Goal: Task Accomplishment & Management: Use online tool/utility

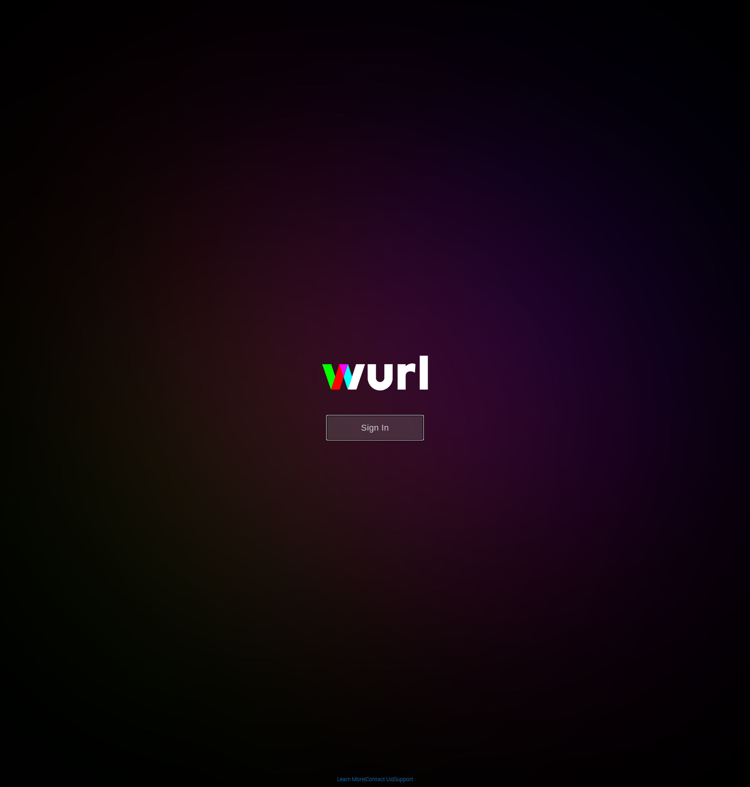
click at [377, 429] on button "Sign In" at bounding box center [375, 427] width 98 height 25
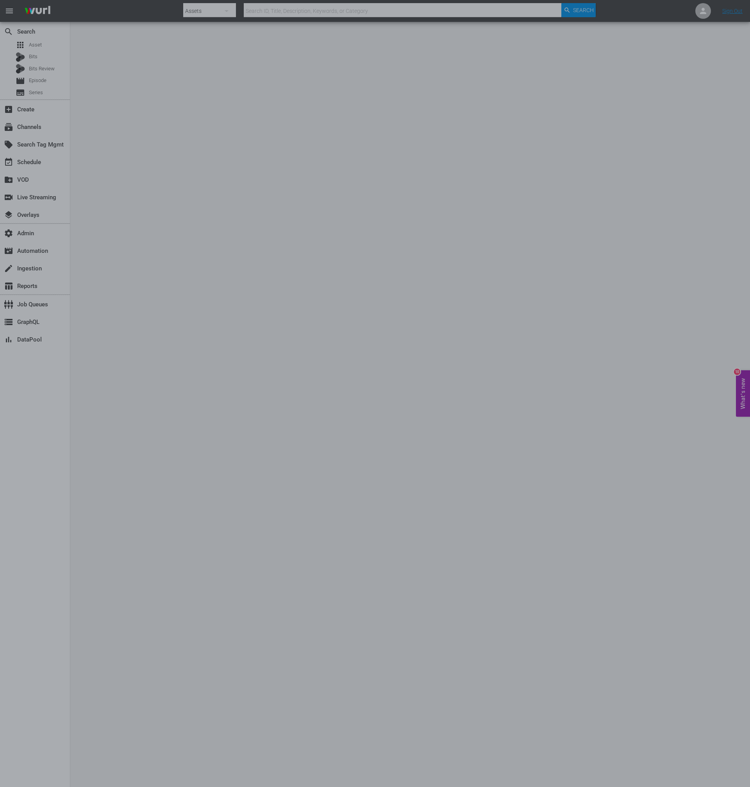
click at [46, 45] on div at bounding box center [375, 393] width 750 height 787
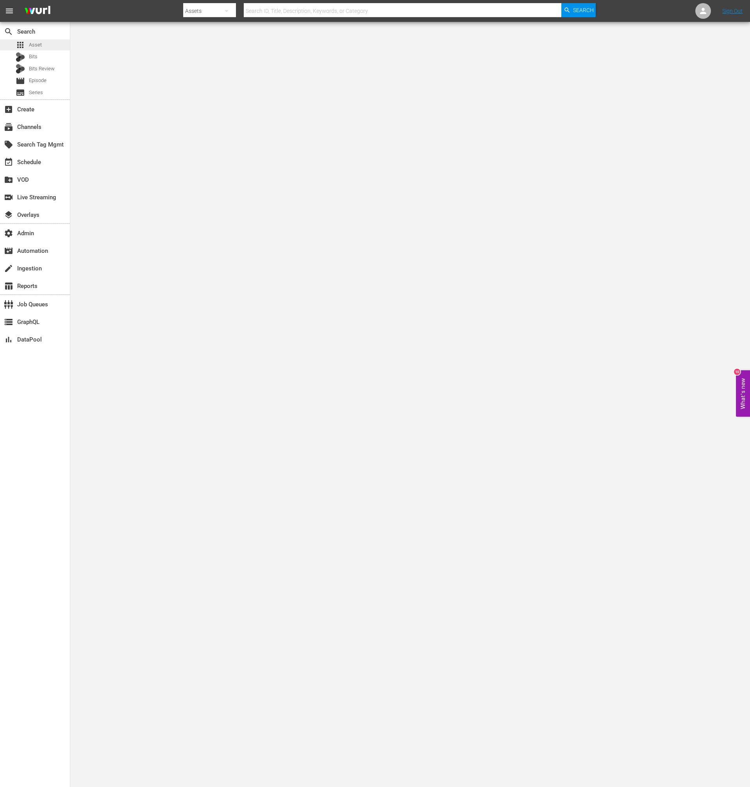
click at [49, 48] on div "apps Asset" at bounding box center [35, 44] width 70 height 11
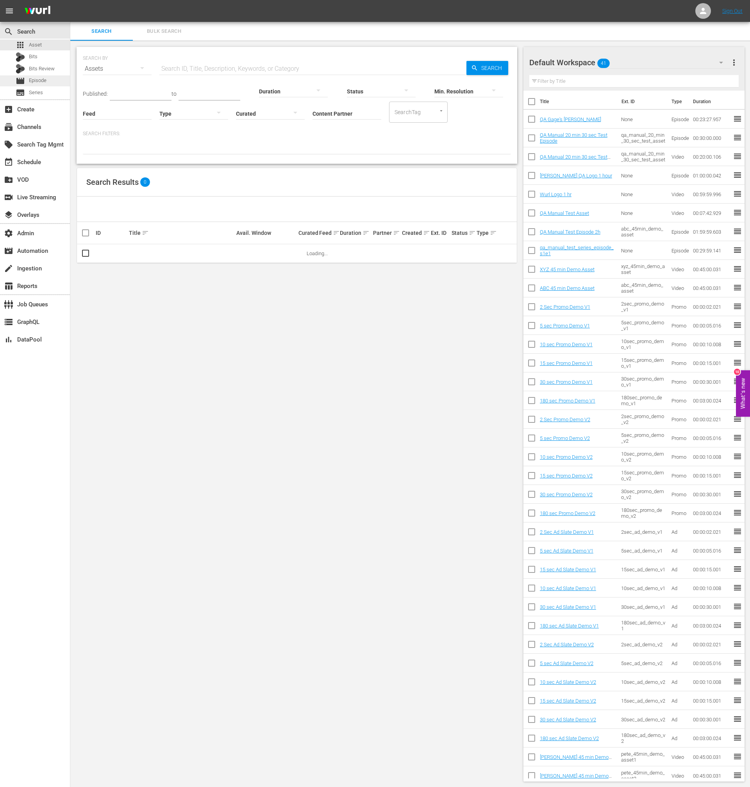
click at [52, 78] on div "movie Episode" at bounding box center [35, 80] width 70 height 11
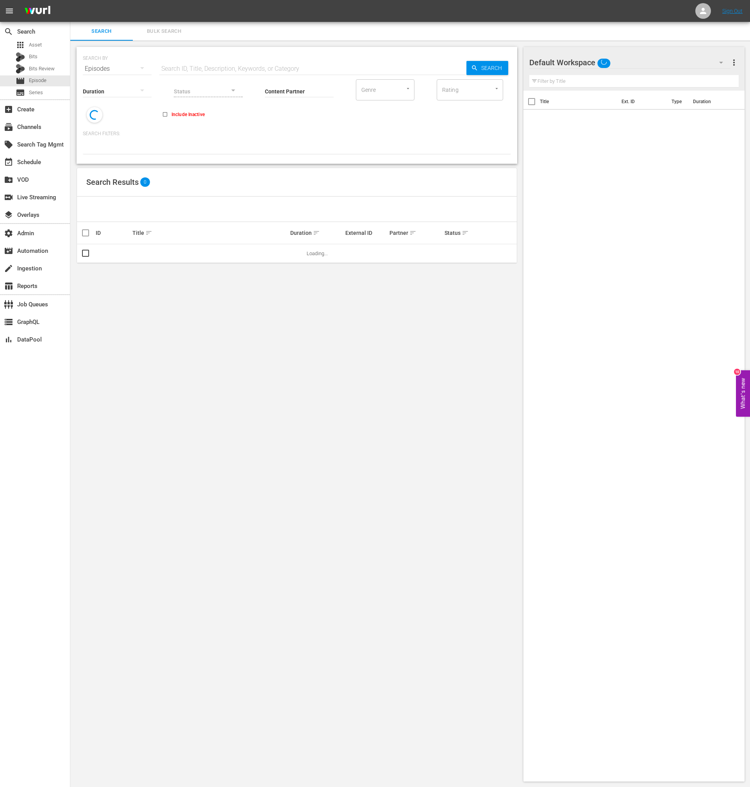
click at [227, 68] on input "text" at bounding box center [312, 68] width 307 height 19
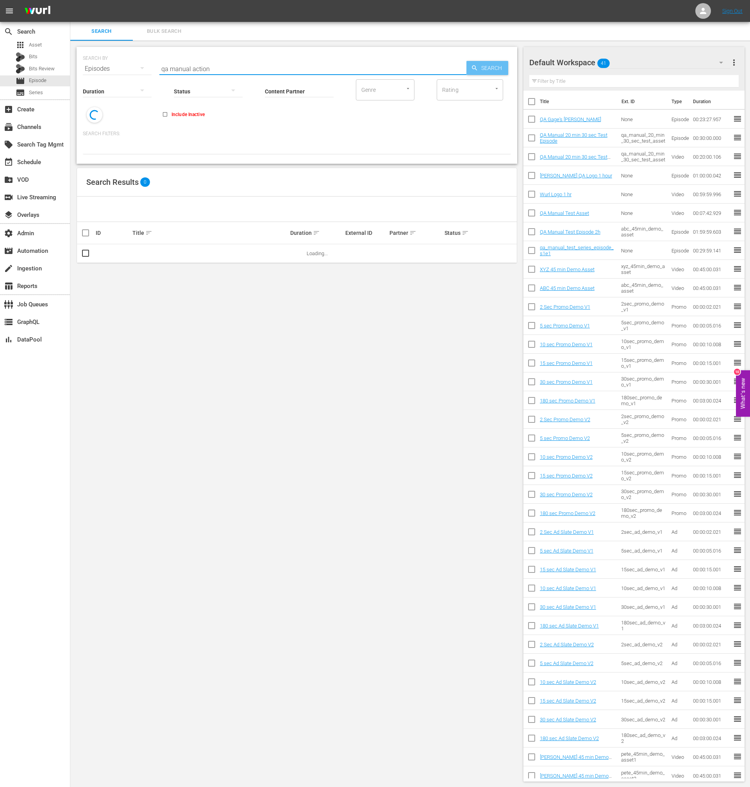
click at [483, 68] on span "Search" at bounding box center [493, 68] width 30 height 14
click at [229, 66] on input "qa manual action" at bounding box center [312, 68] width 307 height 19
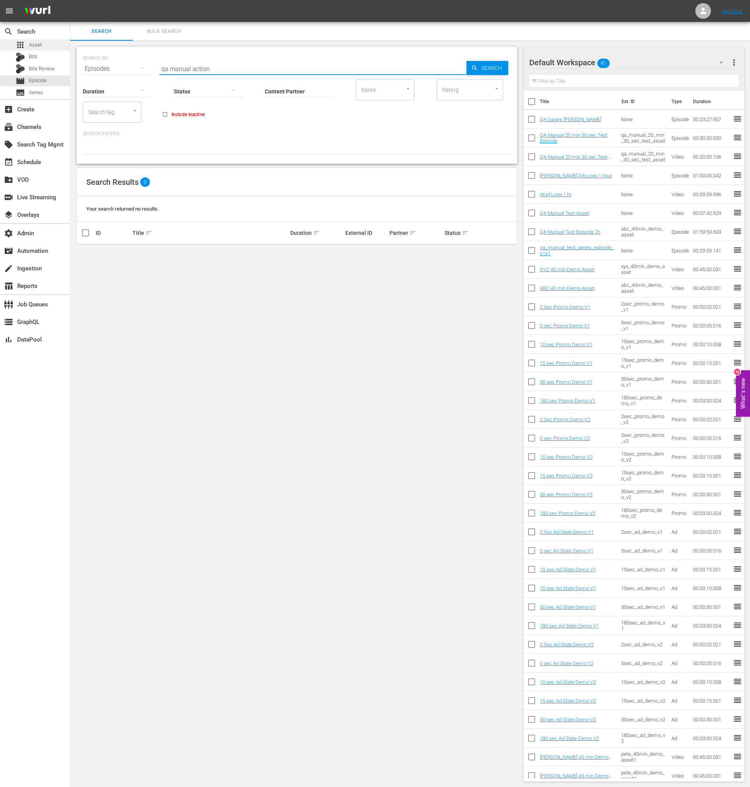
drag, startPoint x: 235, startPoint y: 68, endPoint x: 59, endPoint y: 48, distance: 177.3
click at [70, 0] on div "search Search apps Asset Bits Bits Review movie Episode subtitles Series add_bo…" at bounding box center [410, 0] width 680 height 0
click at [201, 66] on input "qa manual action" at bounding box center [312, 68] width 307 height 19
drag, startPoint x: 201, startPoint y: 66, endPoint x: 205, endPoint y: 68, distance: 4.2
click at [202, 66] on input "qa manual action" at bounding box center [312, 68] width 307 height 19
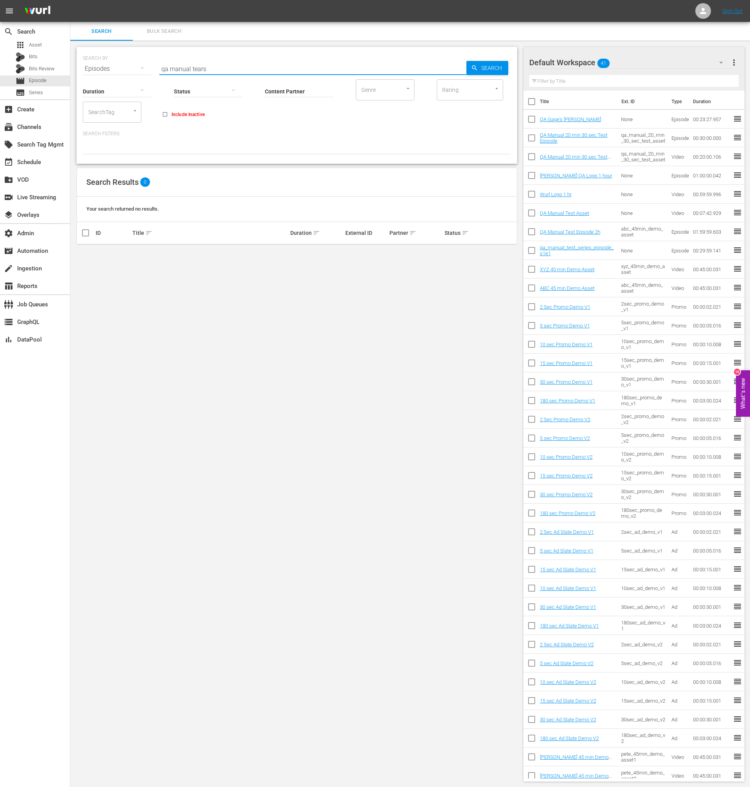
type input "qa manual tears"
drag, startPoint x: 248, startPoint y: 70, endPoint x: 125, endPoint y: 55, distance: 124.7
click at [126, 57] on div "SEARCH BY Search By Episodes Search ID, Title, Description, Keywords, or Catego…" at bounding box center [297, 64] width 428 height 28
click at [47, 47] on div "apps Asset" at bounding box center [35, 44] width 70 height 11
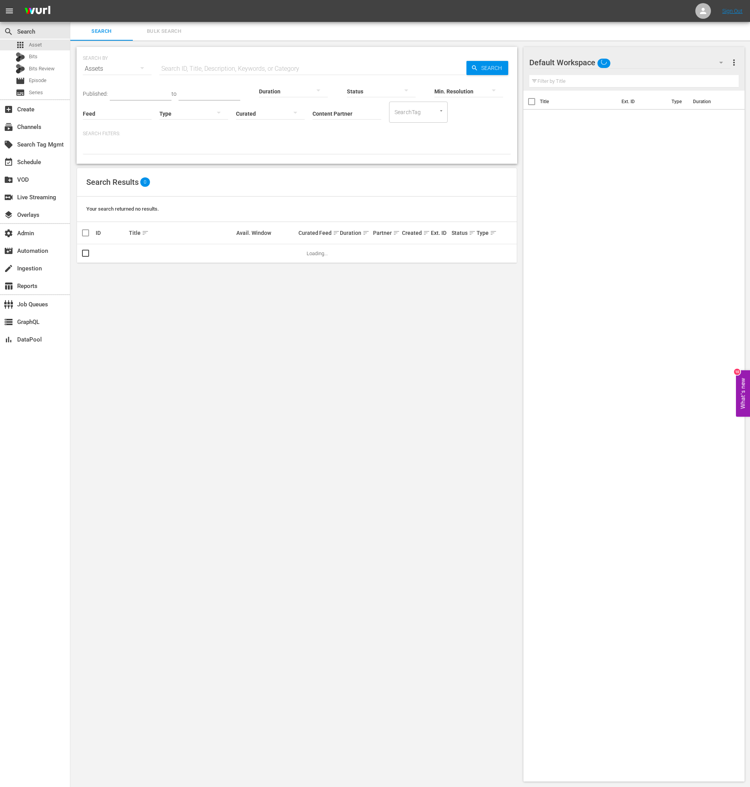
click at [229, 66] on input "text" at bounding box center [312, 68] width 307 height 19
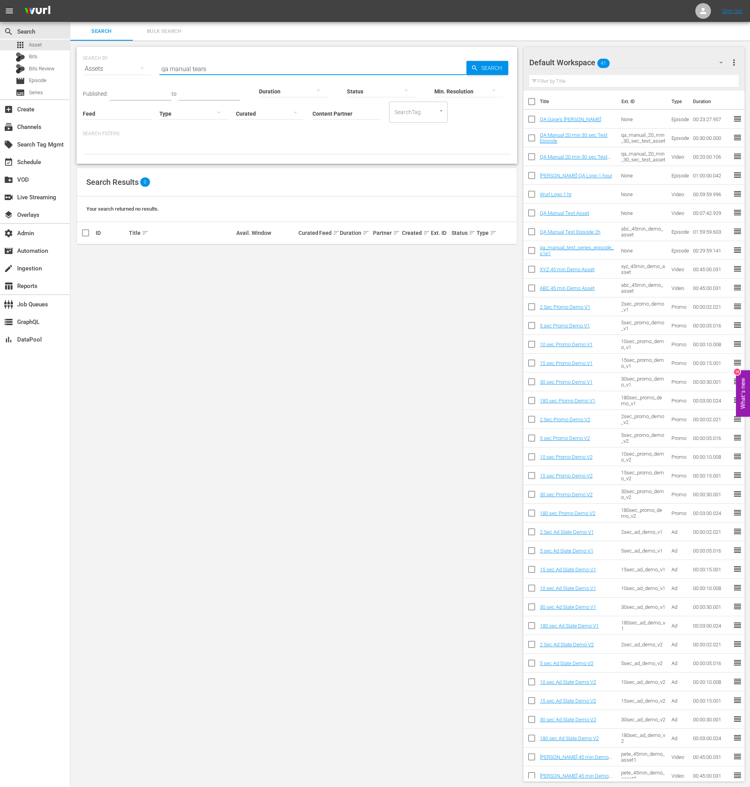
click at [182, 64] on input "qa manual tears" at bounding box center [312, 68] width 307 height 19
click at [206, 68] on input "qa manual tears" at bounding box center [312, 68] width 307 height 19
click at [197, 68] on input "qa manual toc" at bounding box center [312, 68] width 307 height 19
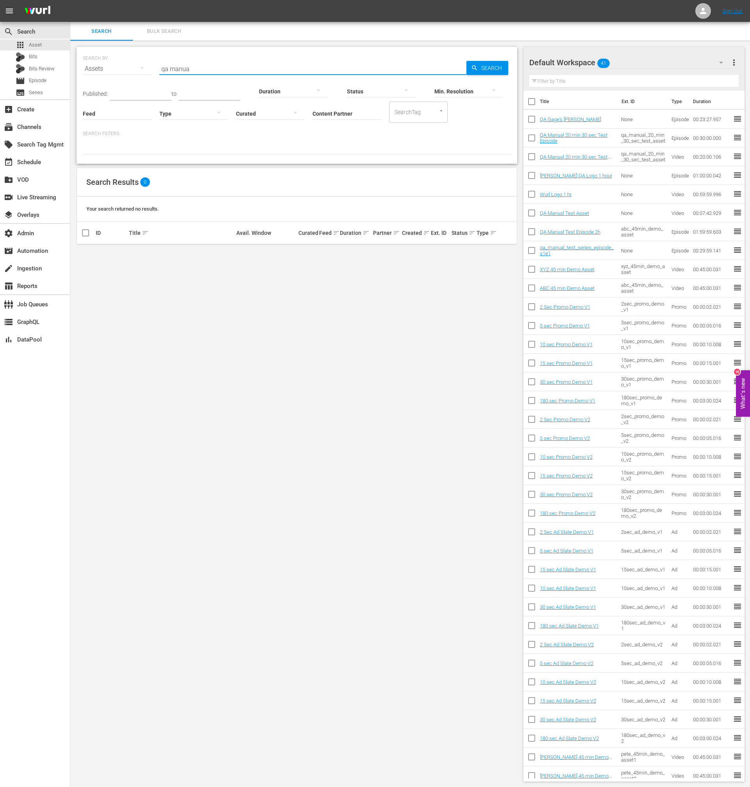
type input "qa manua"
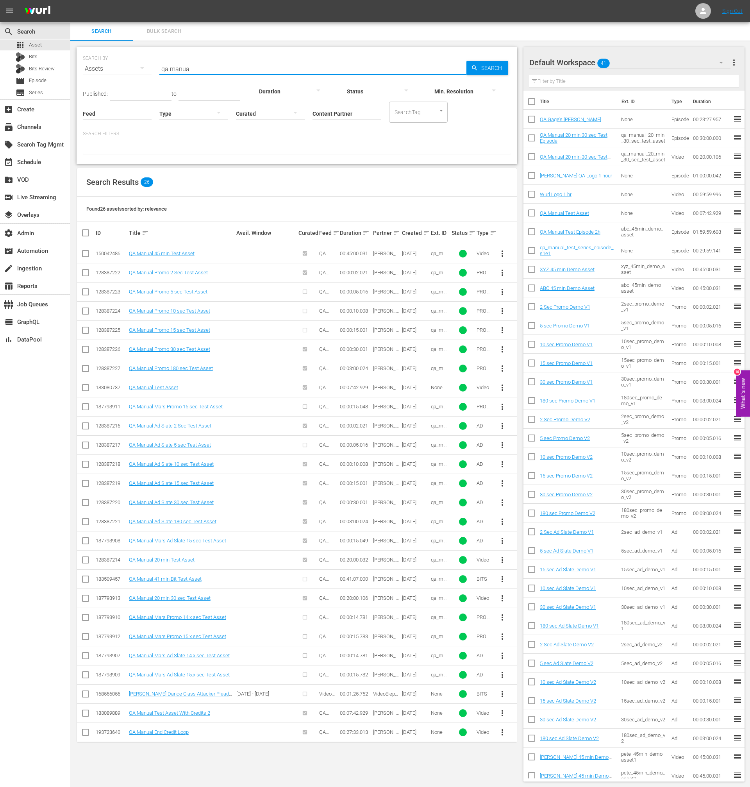
click at [418, 230] on div "Created sort" at bounding box center [415, 232] width 27 height 9
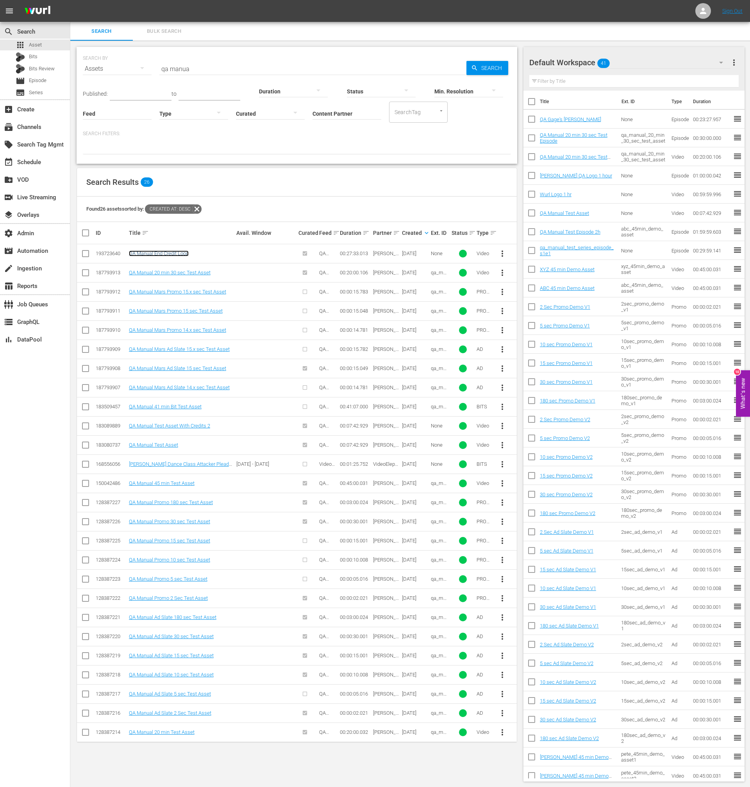
click at [164, 256] on link "QA Manual End Credit Loop" at bounding box center [159, 253] width 60 height 6
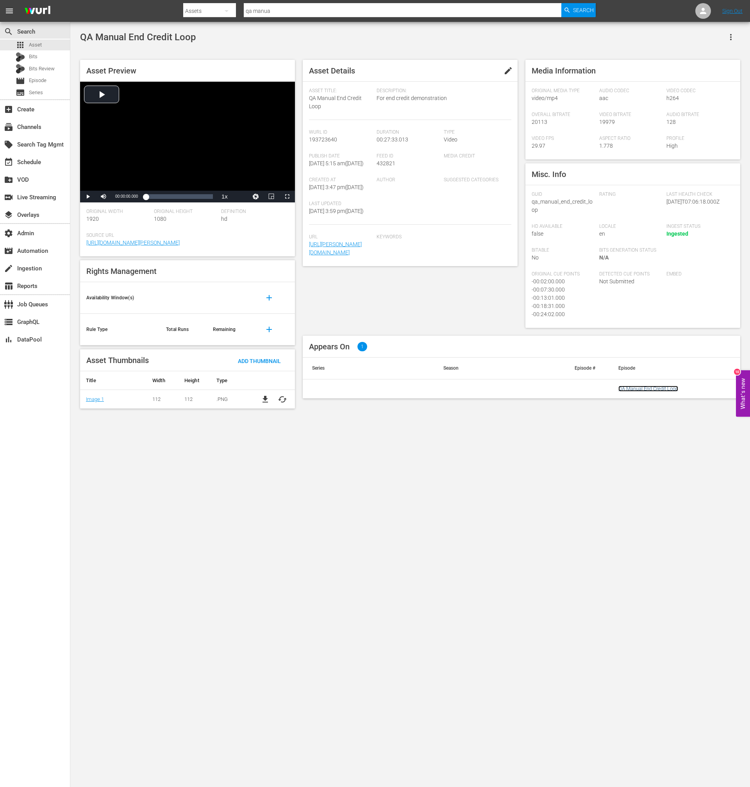
click at [635, 391] on link "QA Manual End Credit Loop" at bounding box center [649, 389] width 60 height 6
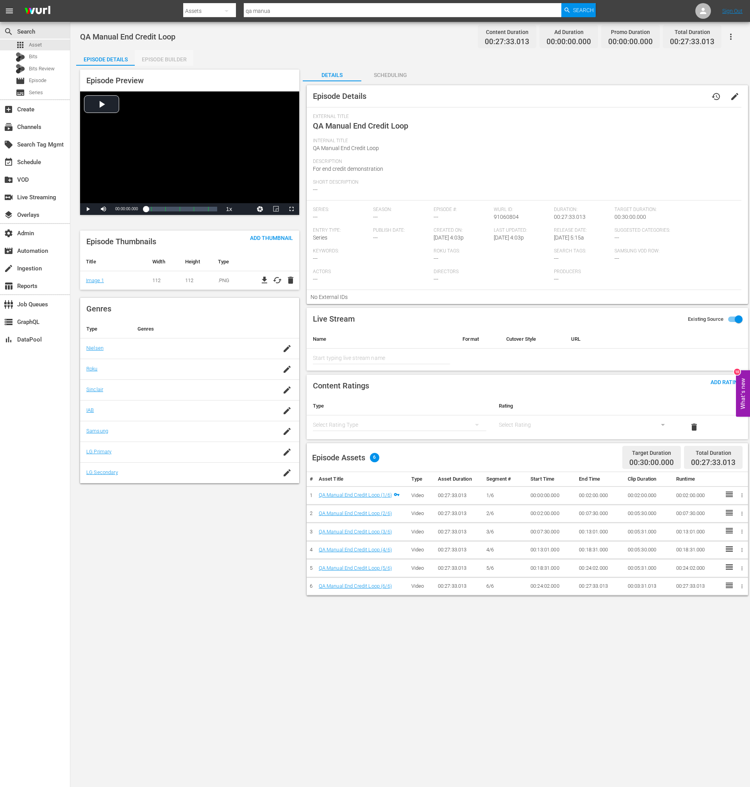
click at [177, 57] on div "Episode Builder" at bounding box center [164, 59] width 59 height 19
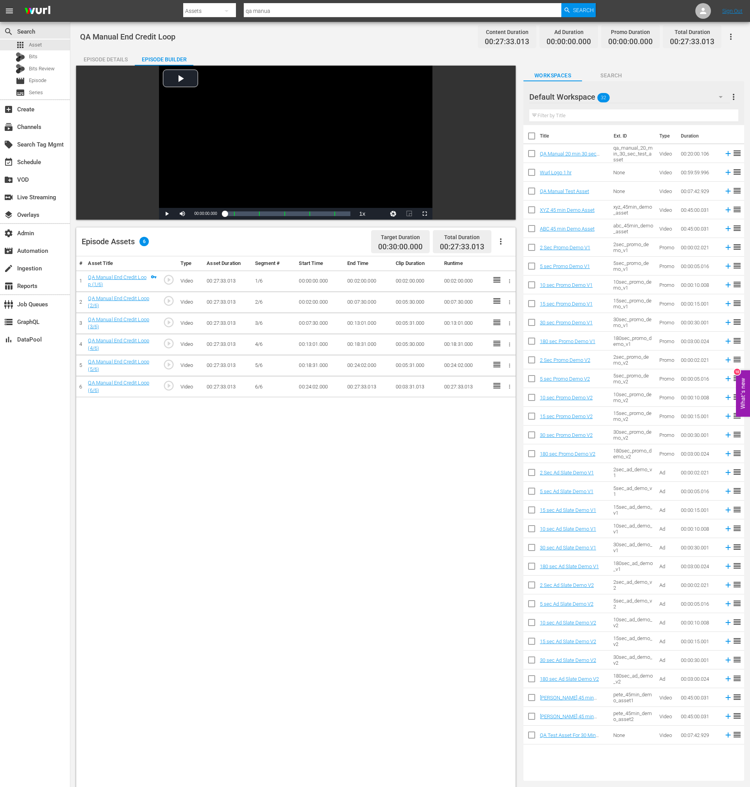
click at [499, 241] on icon "button" at bounding box center [500, 241] width 9 height 9
click at [525, 241] on div "Edit Cue Points" at bounding box center [524, 244] width 53 height 19
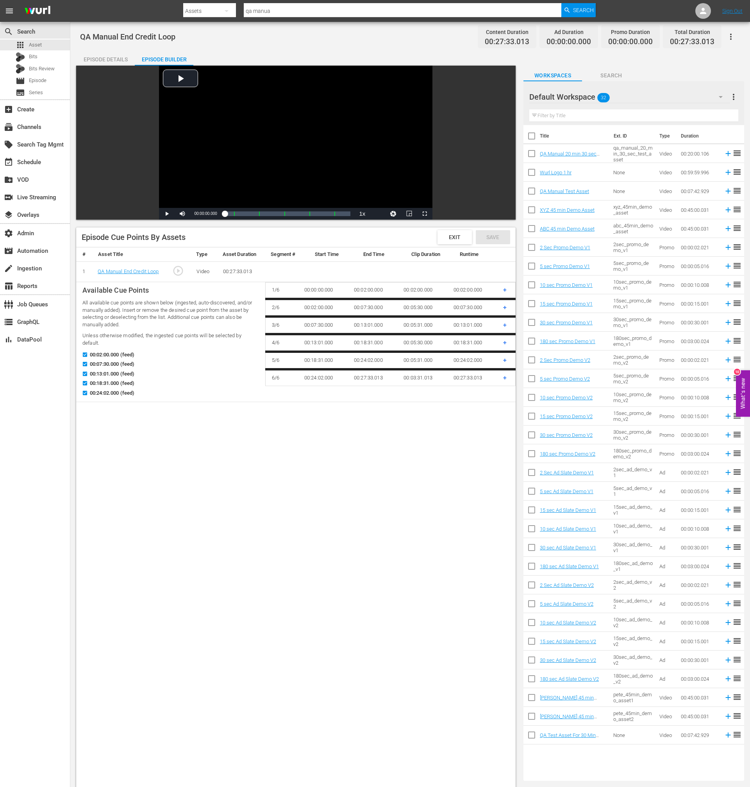
click at [507, 291] on td "+" at bounding box center [506, 290] width 19 height 16
click at [505, 290] on span "+" at bounding box center [505, 289] width 4 height 7
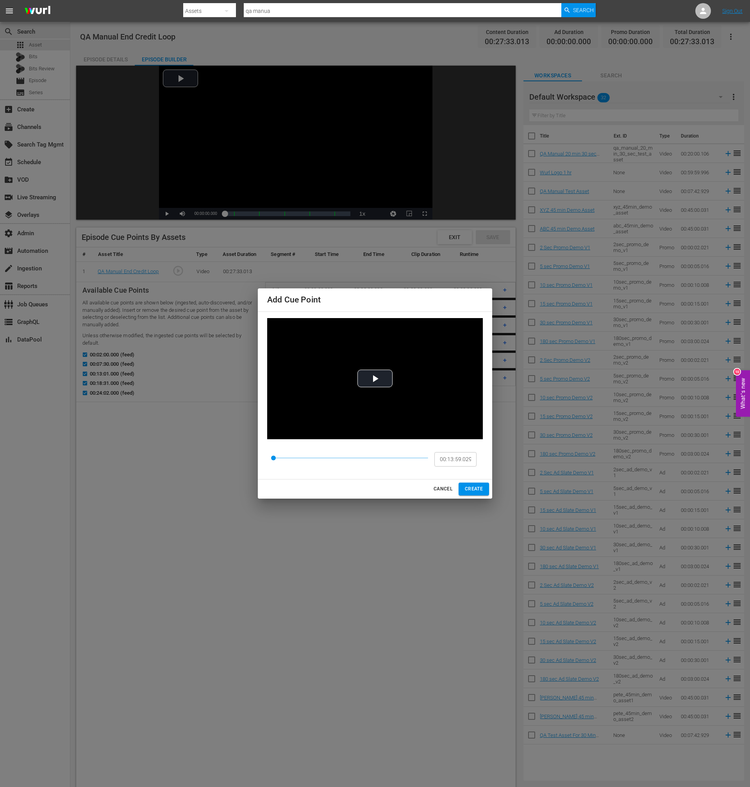
click at [352, 458] on span at bounding box center [351, 457] width 155 height 11
click at [388, 454] on span at bounding box center [351, 457] width 155 height 11
click at [403, 456] on span at bounding box center [351, 457] width 155 height 11
click at [413, 457] on span at bounding box center [351, 457] width 155 height 11
click at [416, 456] on span at bounding box center [351, 457] width 155 height 11
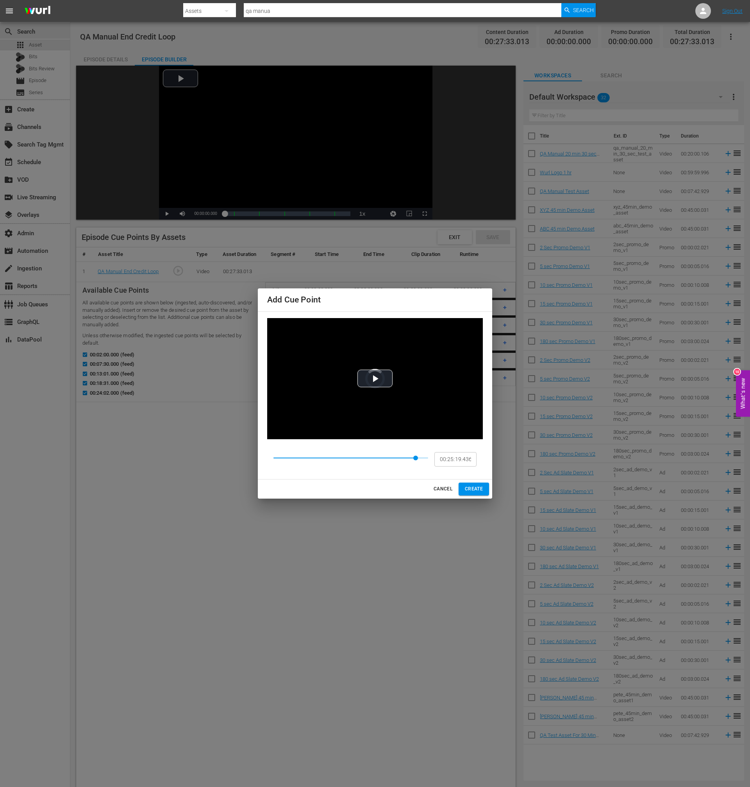
click at [416, 458] on span at bounding box center [415, 458] width 5 height 5
click at [420, 456] on span at bounding box center [351, 457] width 155 height 11
drag, startPoint x: 419, startPoint y: 458, endPoint x: 423, endPoint y: 469, distance: 12.0
click at [419, 458] on span at bounding box center [351, 457] width 155 height 11
click at [422, 457] on span at bounding box center [351, 457] width 155 height 11
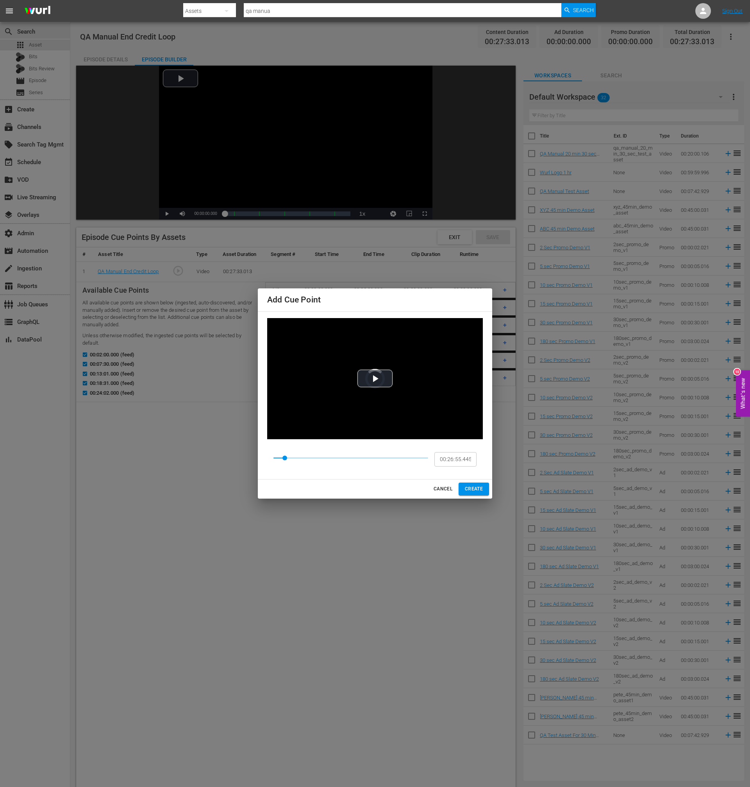
click at [425, 459] on span at bounding box center [351, 457] width 155 height 11
click at [421, 457] on span at bounding box center [351, 457] width 155 height 11
type input "00:02:00.000"
click at [437, 488] on span "CANCEL" at bounding box center [443, 489] width 19 height 8
